Goal: Task Accomplishment & Management: Manage account settings

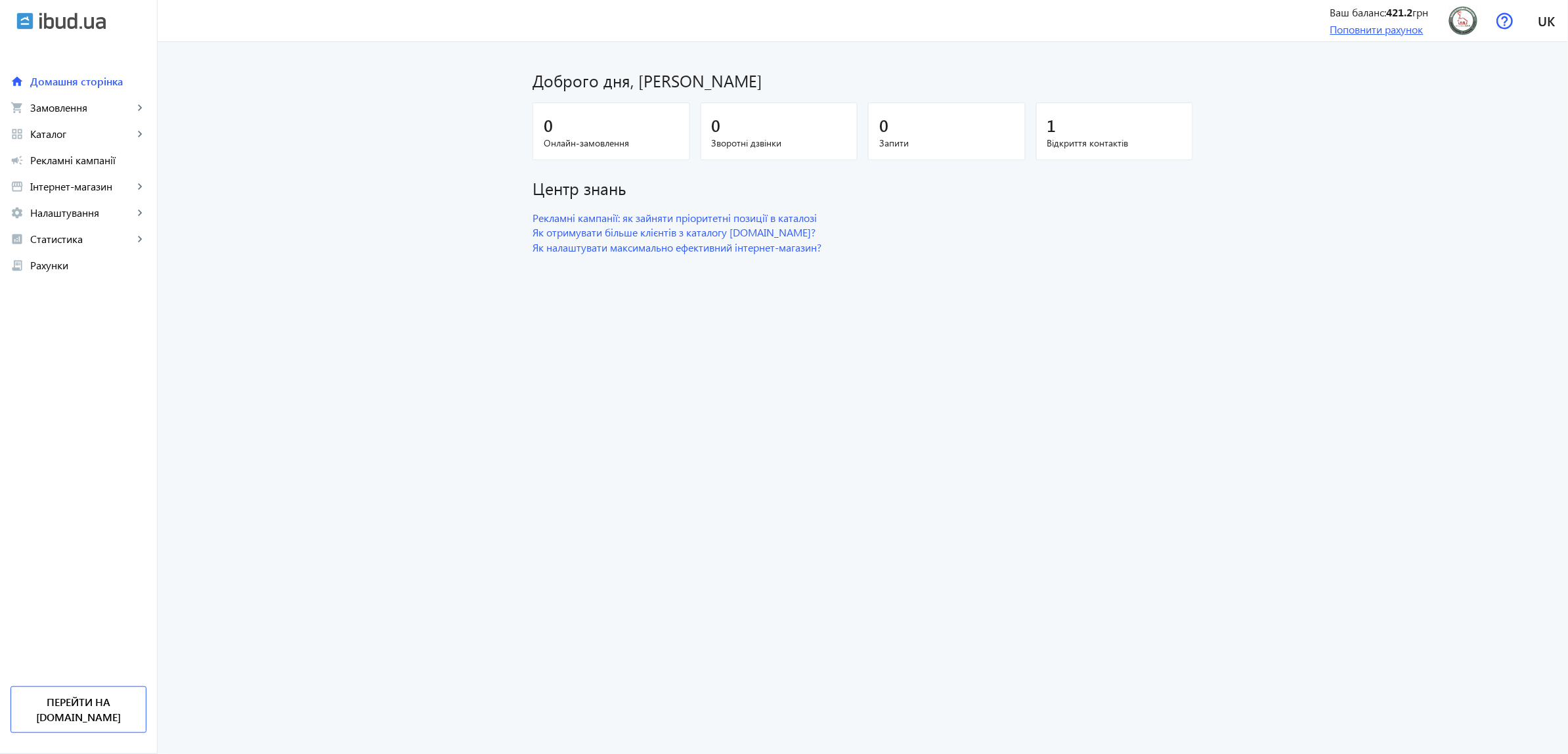
click at [1393, 31] on link "Поповнити рахунок" at bounding box center [1378, 29] width 94 height 14
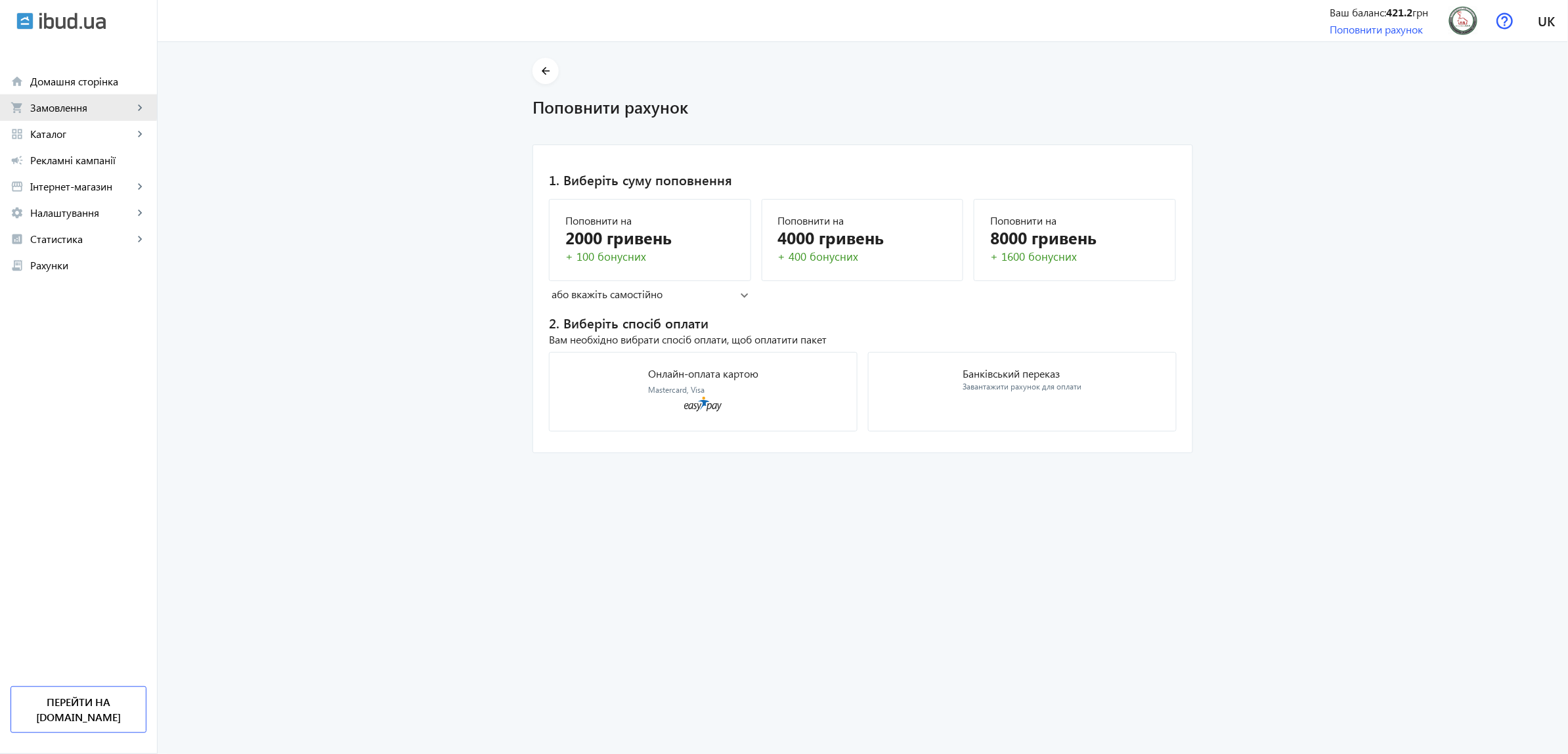
click at [51, 102] on span "Замовлення" at bounding box center [82, 108] width 103 height 13
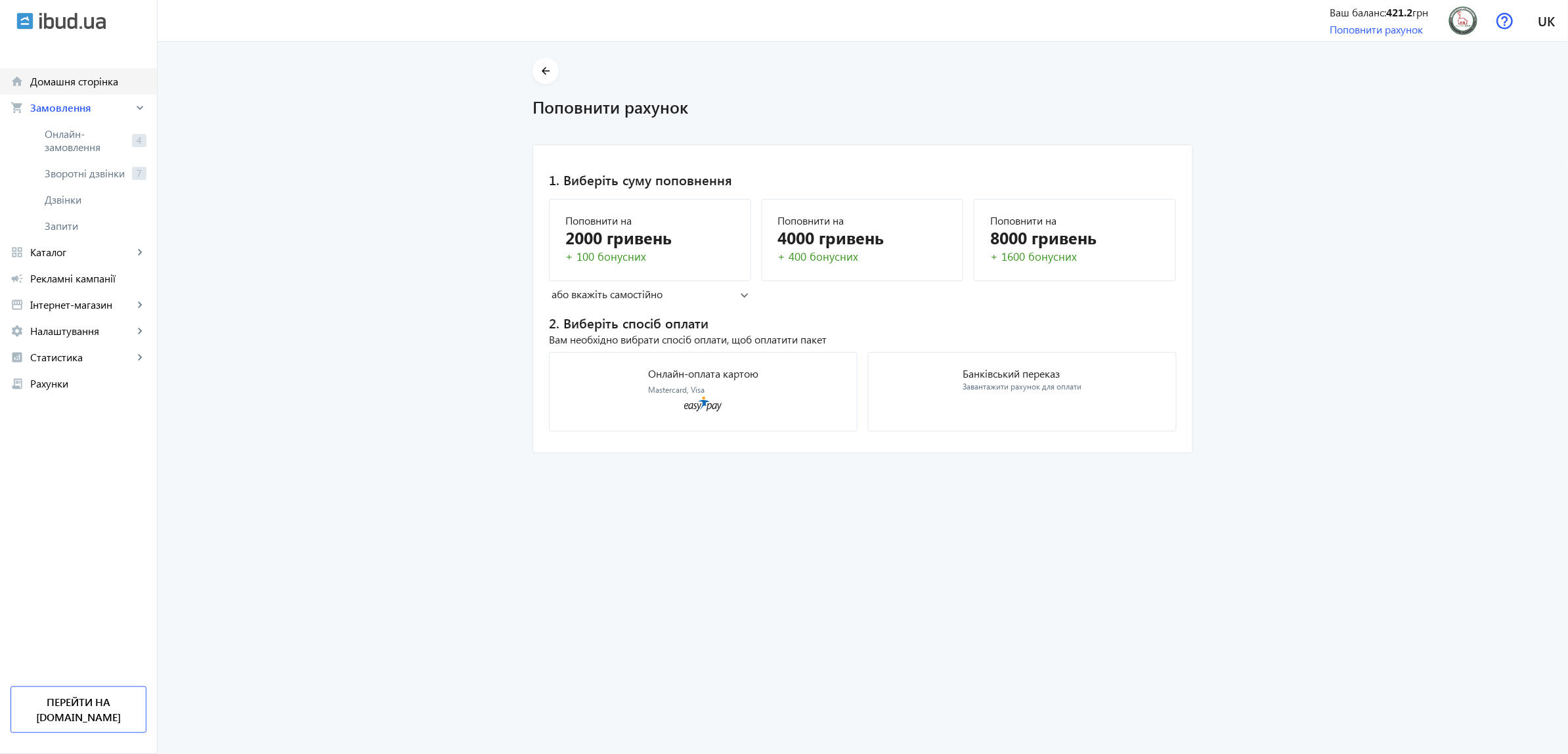
click at [120, 83] on span "Домашня сторінка" at bounding box center [88, 82] width 116 height 13
